Goal: Transaction & Acquisition: Download file/media

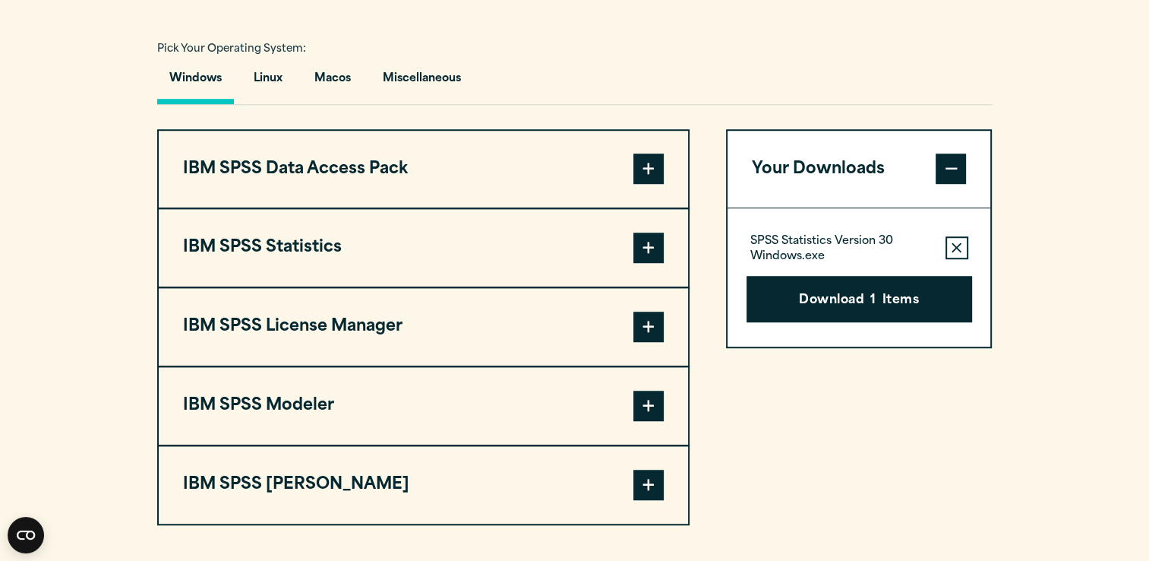
scroll to position [1083, 0]
click at [662, 262] on span at bounding box center [648, 247] width 30 height 30
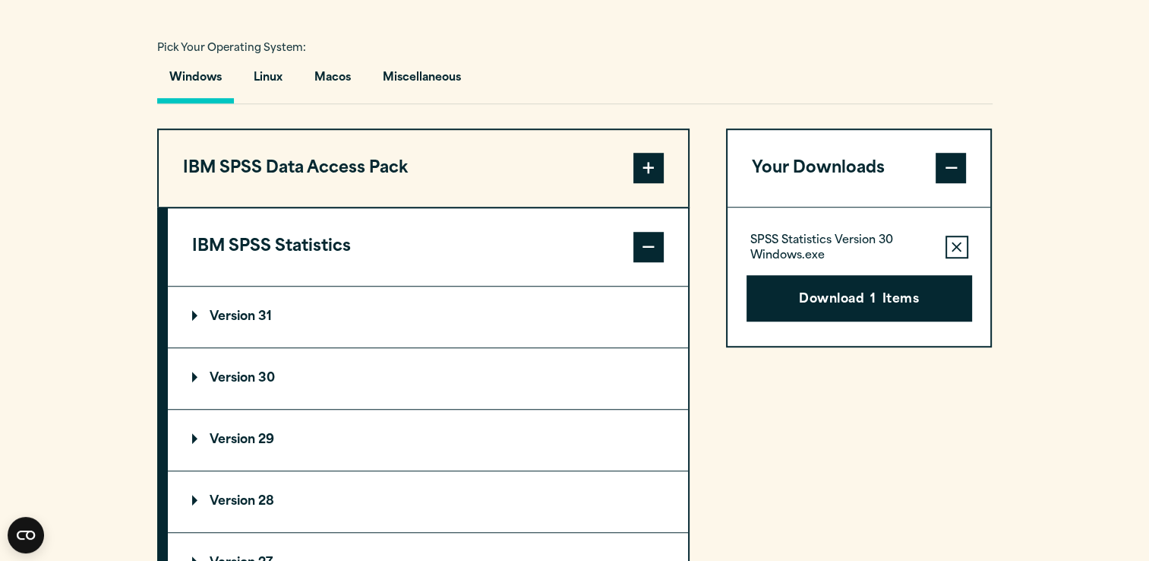
click at [324, 401] on summary "Version 30" at bounding box center [428, 378] width 520 height 61
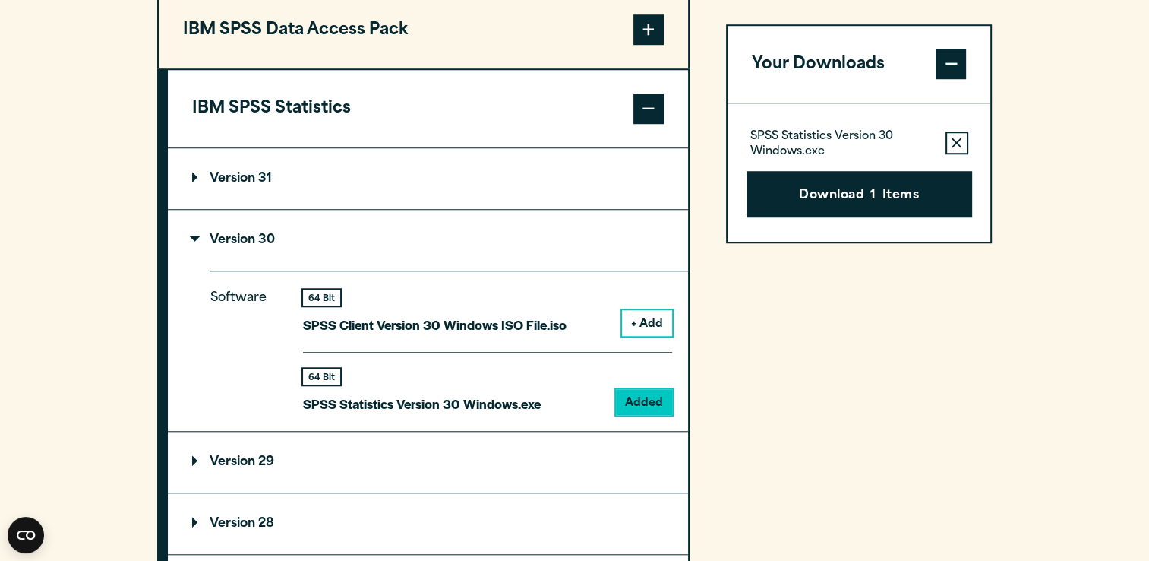
scroll to position [1235, 0]
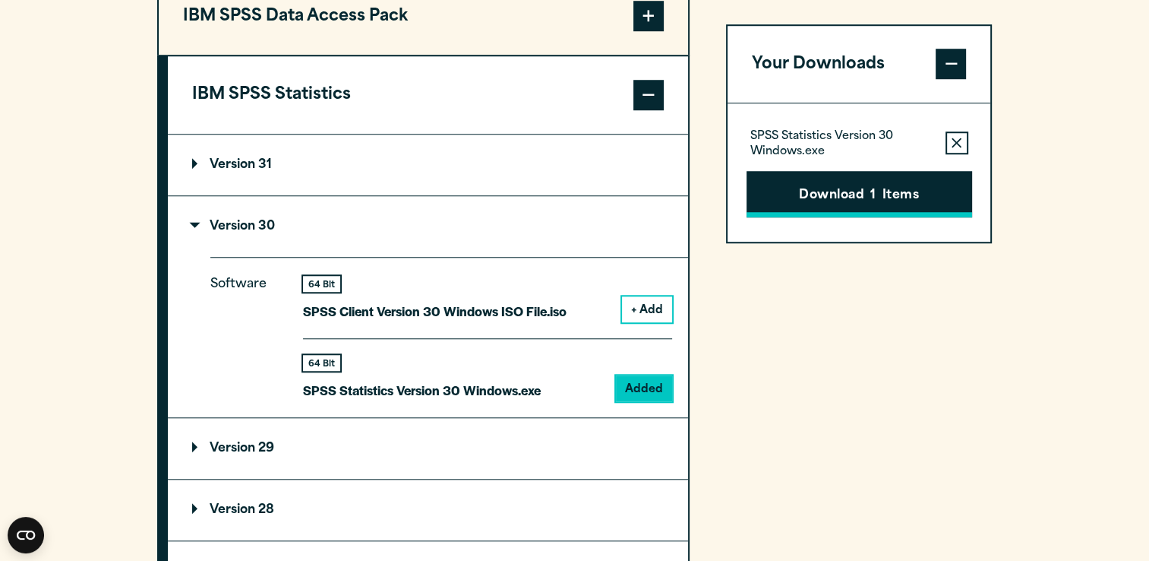
click at [833, 190] on button "Download 1 Items" at bounding box center [860, 194] width 226 height 47
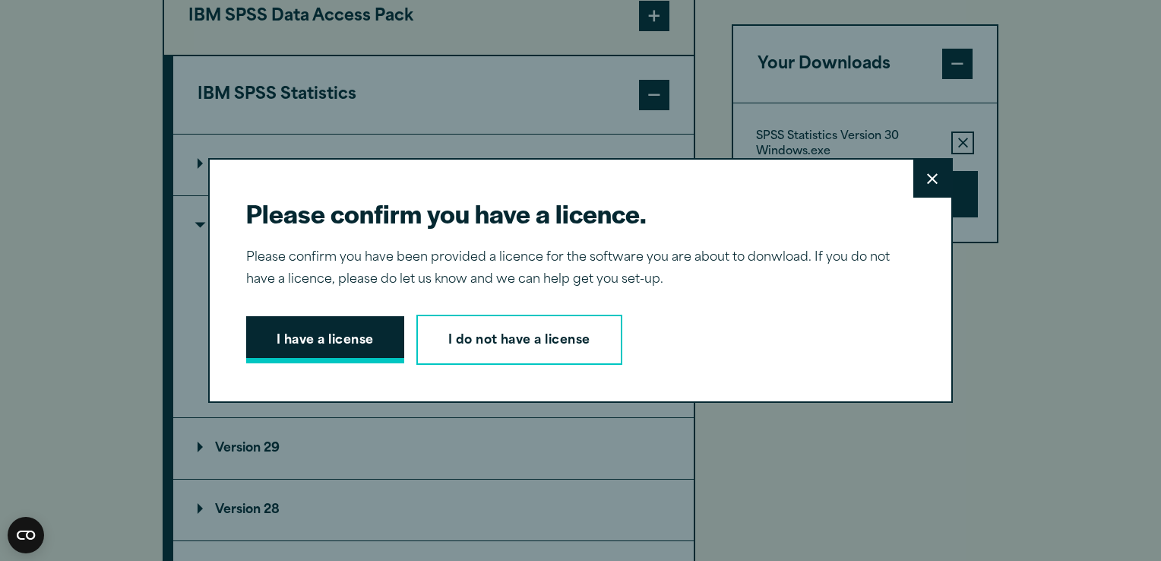
click at [286, 349] on button "I have a license" at bounding box center [325, 339] width 158 height 47
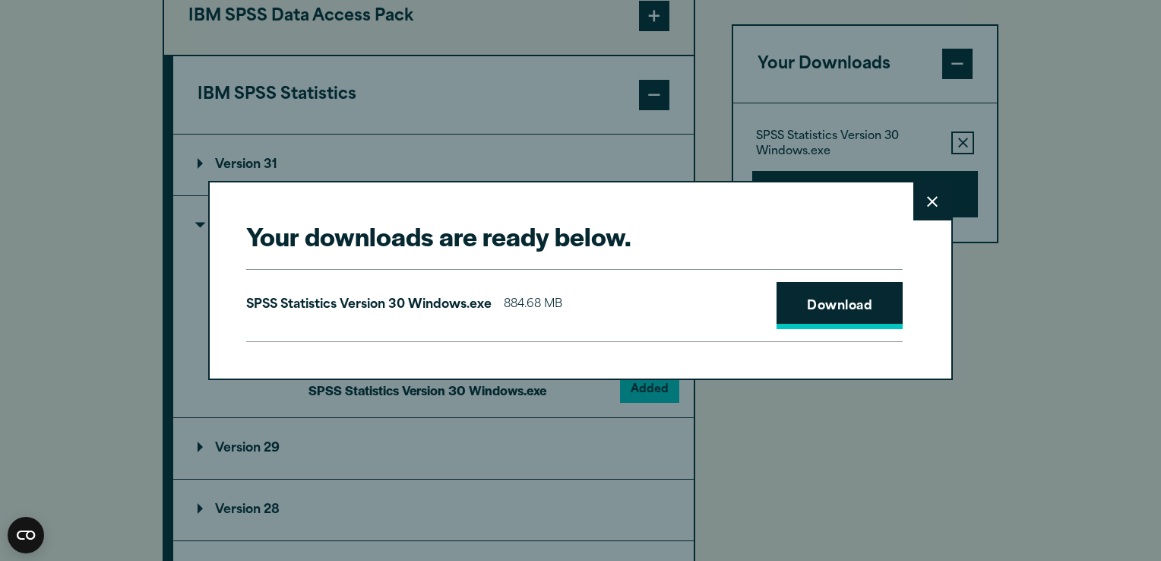
click at [808, 302] on link "Download" at bounding box center [839, 305] width 126 height 47
click at [913, 198] on button "Close" at bounding box center [932, 201] width 38 height 38
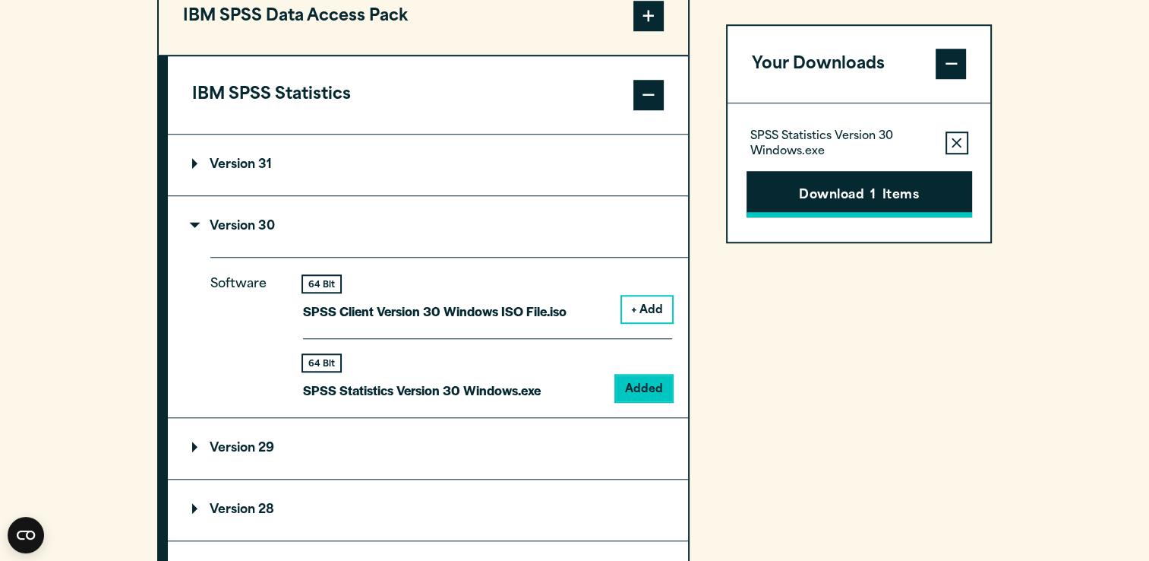
click at [806, 179] on button "Download 1 Items" at bounding box center [860, 194] width 226 height 47
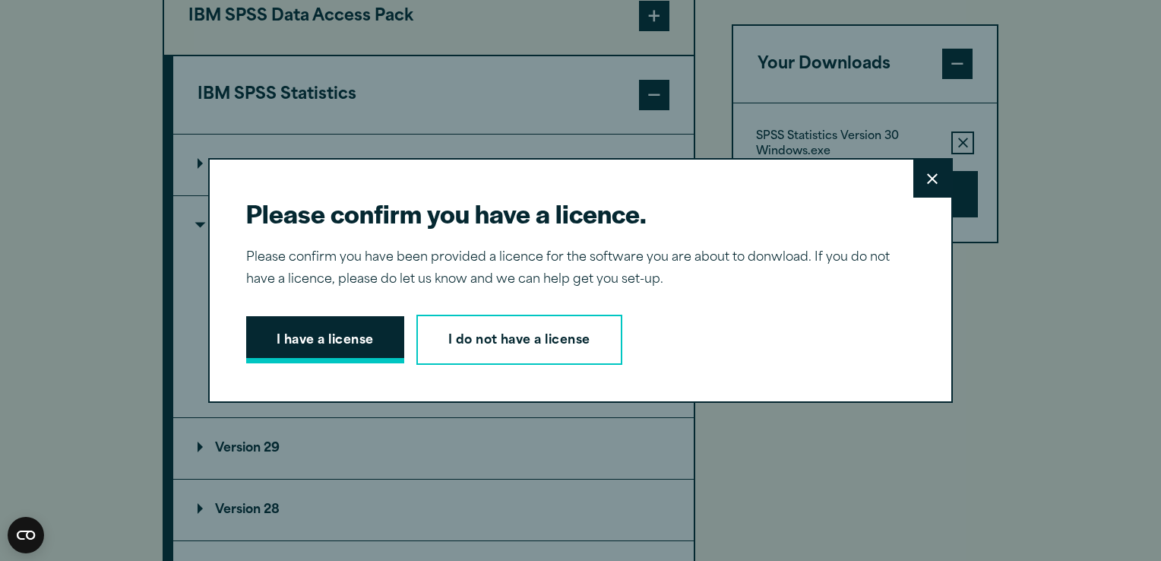
click at [272, 326] on button "I have a license" at bounding box center [325, 339] width 158 height 47
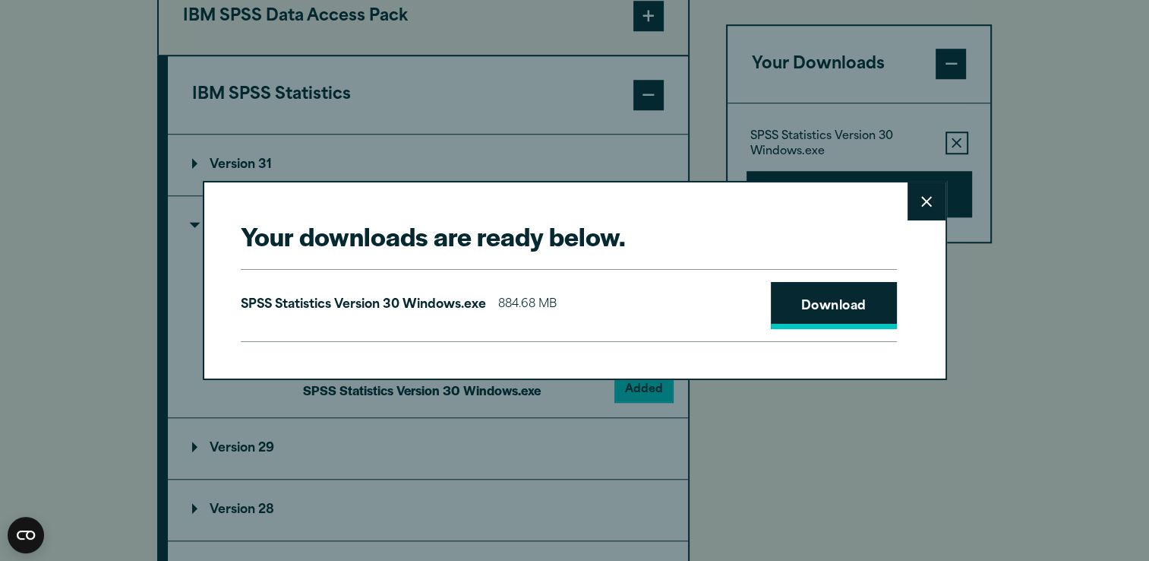
click at [845, 298] on link "Download" at bounding box center [834, 305] width 126 height 47
